Goal: Task Accomplishment & Management: Manage account settings

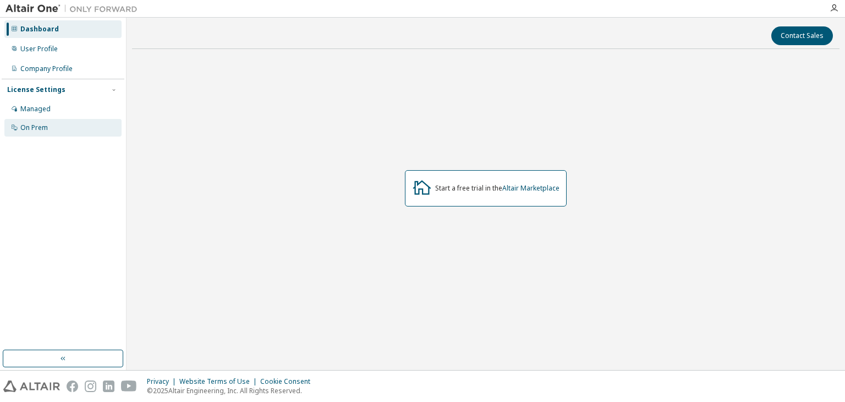
click at [32, 127] on div "On Prem" at bounding box center [34, 127] width 28 height 9
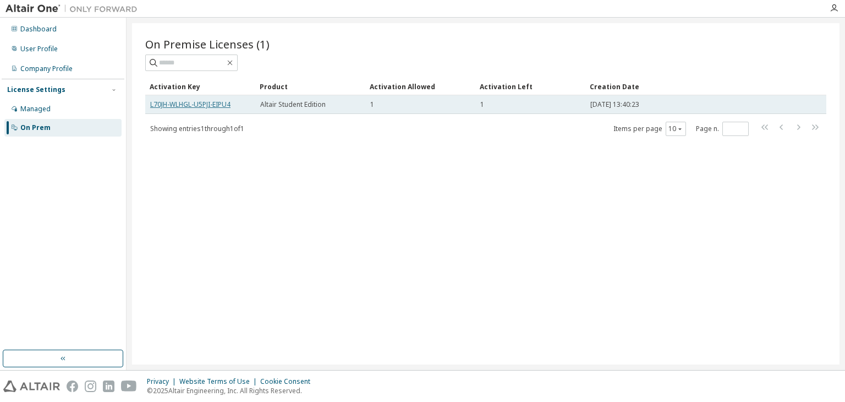
click at [211, 106] on link "L70JH-WLHGL-U5PJI-EIPU4" at bounding box center [190, 104] width 80 height 9
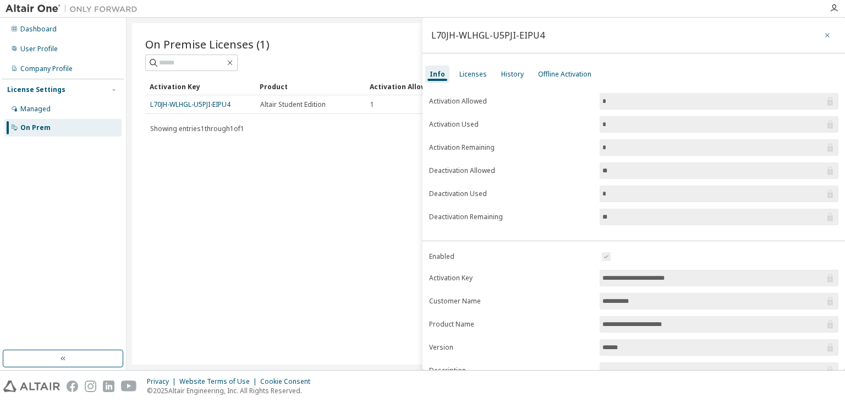
click at [822, 40] on button "button" at bounding box center [828, 35] width 18 height 18
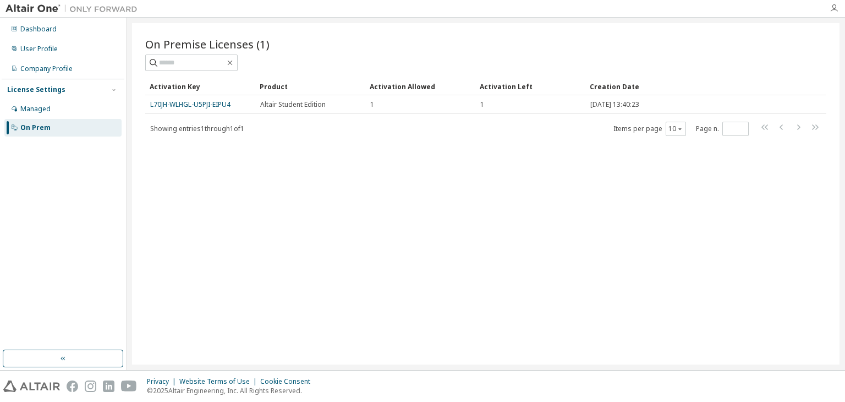
click at [836, 9] on icon "button" at bounding box center [834, 8] width 9 height 9
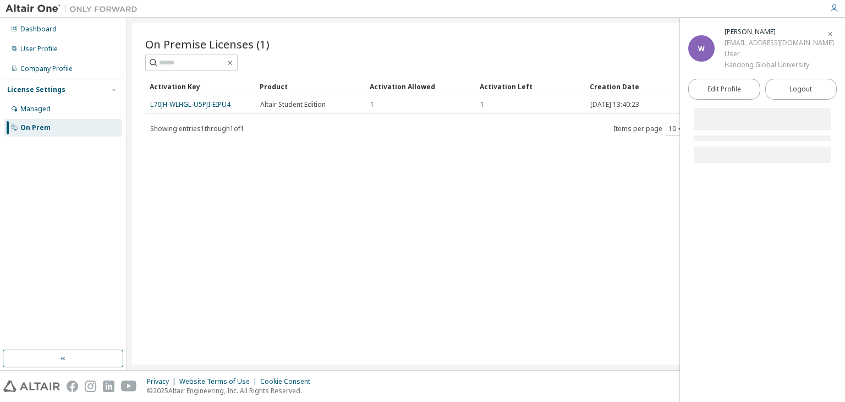
click at [393, 234] on div "On Premise Licenses (1) Clear Load Save Save As Field Operator Value Select fil…" at bounding box center [486, 193] width 708 height 341
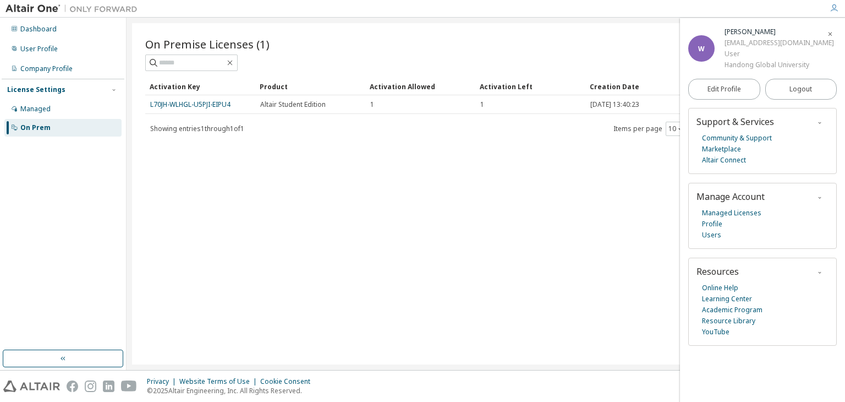
click at [500, 258] on div "On Premise Licenses (1) Clear Load Save Save As Field Operator Value Select fil…" at bounding box center [486, 193] width 708 height 341
click at [468, 278] on div "On Premise Licenses (1) Clear Load Save Save As Field Operator Value Select fil…" at bounding box center [486, 193] width 708 height 341
click at [313, 139] on div "On Premise Licenses (1) Clear Load Save Save As Field Operator Value Select fil…" at bounding box center [486, 193] width 708 height 341
click at [795, 89] on span "Logout" at bounding box center [801, 89] width 23 height 11
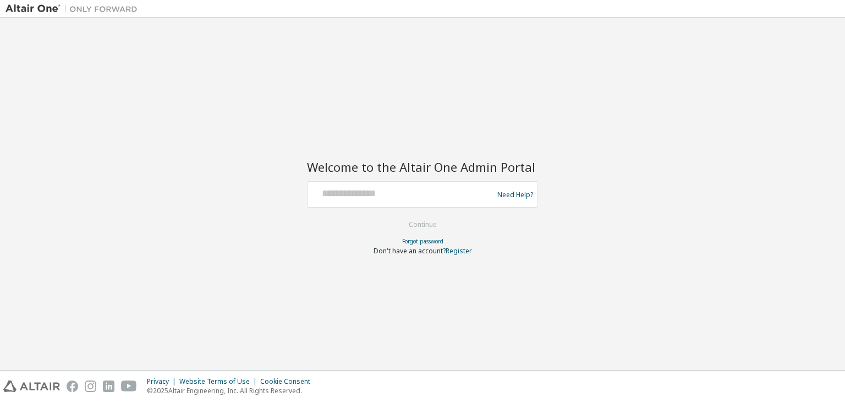
click at [444, 204] on div at bounding box center [402, 194] width 180 height 21
click at [445, 197] on input "text" at bounding box center [402, 192] width 180 height 16
type input "**********"
click at [429, 227] on button "Continue" at bounding box center [422, 224] width 51 height 17
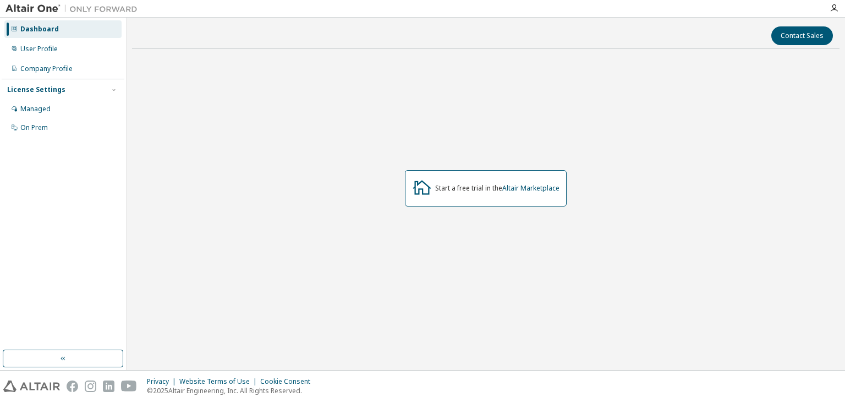
click at [36, 6] on img at bounding box center [75, 8] width 138 height 11
click at [824, 39] on button "Contact Sales" at bounding box center [802, 35] width 62 height 19
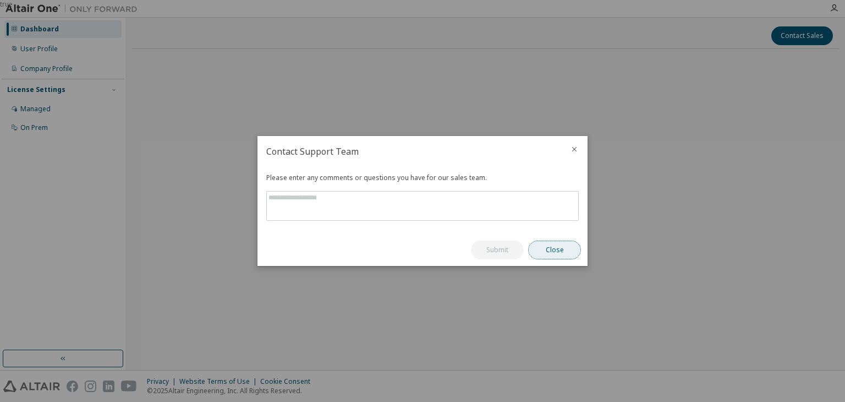
click at [565, 248] on button "Close" at bounding box center [554, 249] width 53 height 19
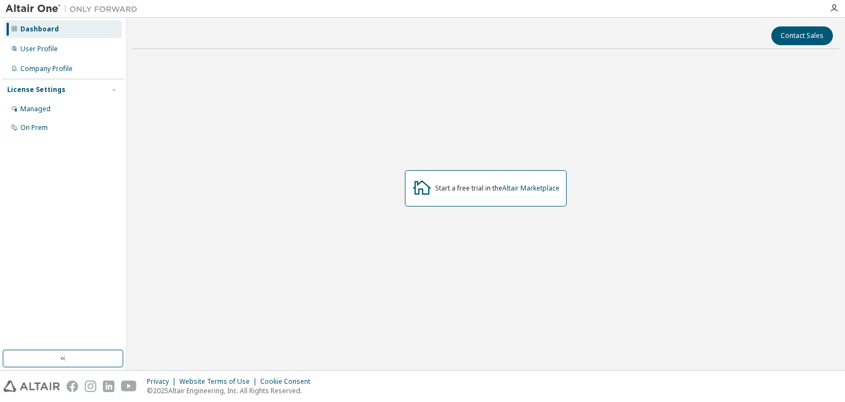
click at [42, 7] on img at bounding box center [75, 8] width 138 height 11
